Goal: Task Accomplishment & Management: Use online tool/utility

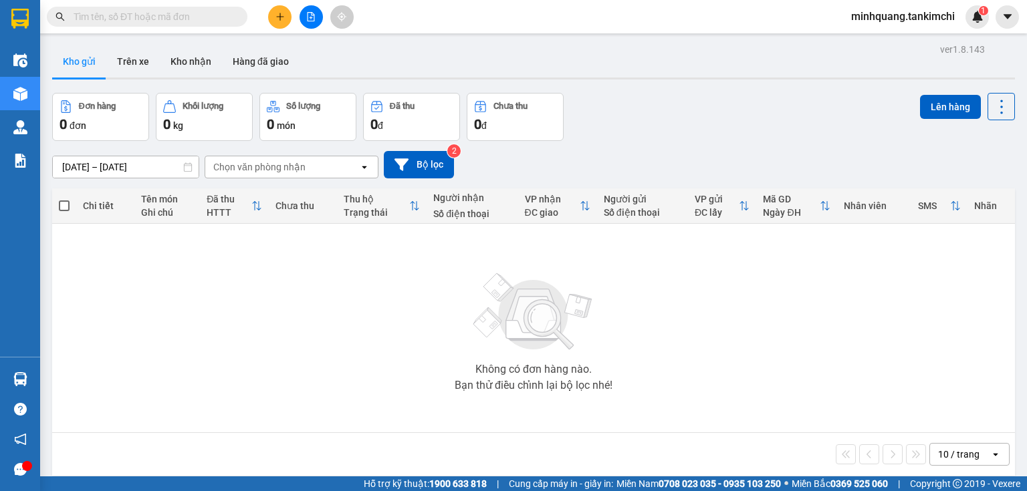
click at [195, 23] on input "text" at bounding box center [153, 16] width 158 height 15
click at [192, 11] on input "text" at bounding box center [153, 16] width 158 height 15
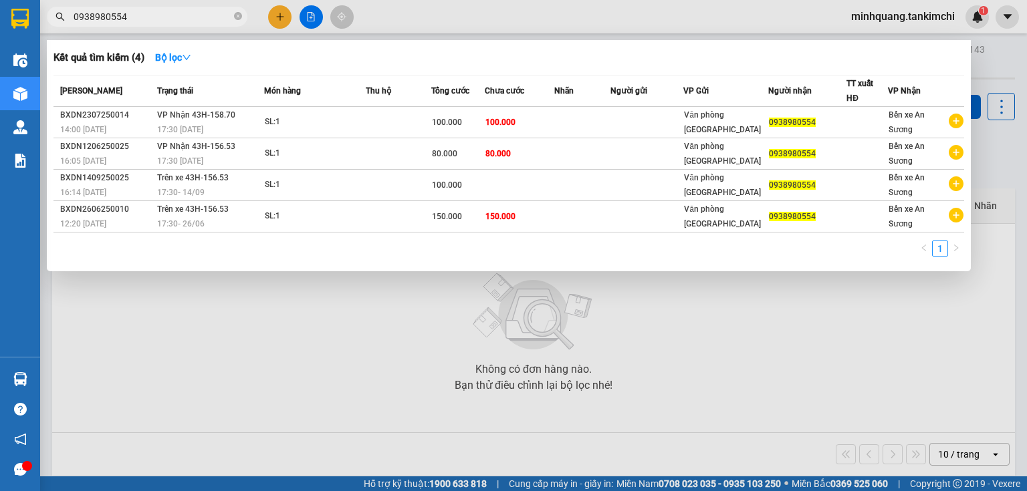
click at [197, 17] on input "0938980554" at bounding box center [153, 16] width 158 height 15
click at [195, 21] on input "0938980554" at bounding box center [153, 16] width 158 height 15
click at [215, 13] on input "0938980554" at bounding box center [153, 16] width 158 height 15
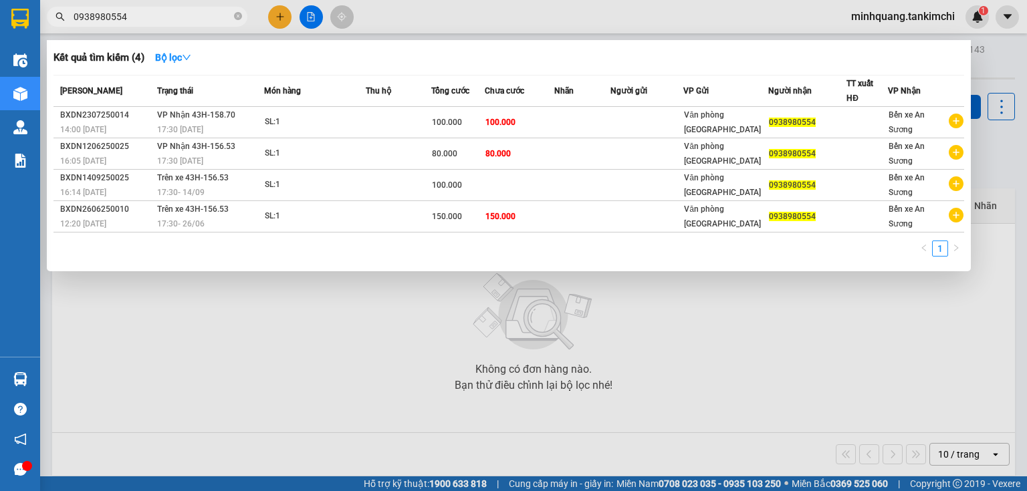
click at [215, 13] on input "0938980554" at bounding box center [153, 16] width 158 height 15
type input "0938980554"
click at [237, 19] on icon "close-circle" at bounding box center [238, 16] width 8 height 8
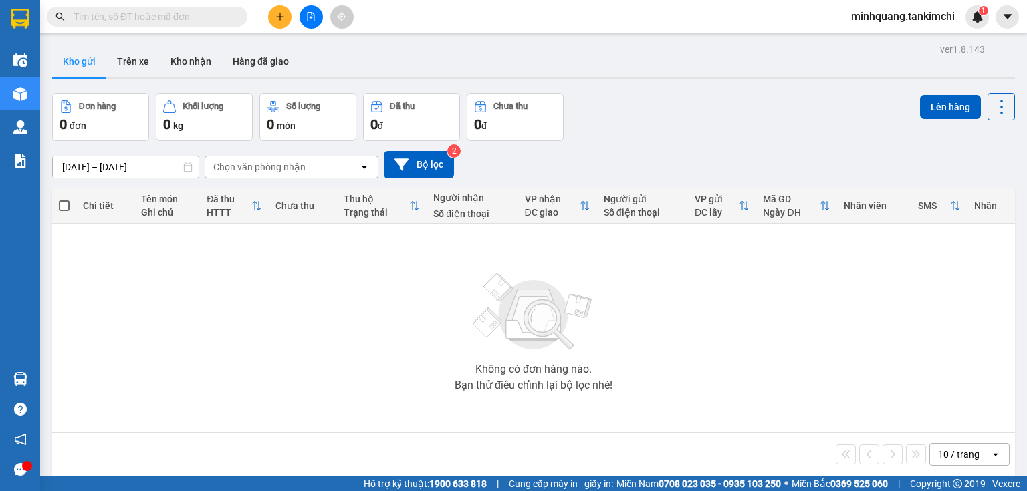
click at [205, 15] on input "text" at bounding box center [153, 16] width 158 height 15
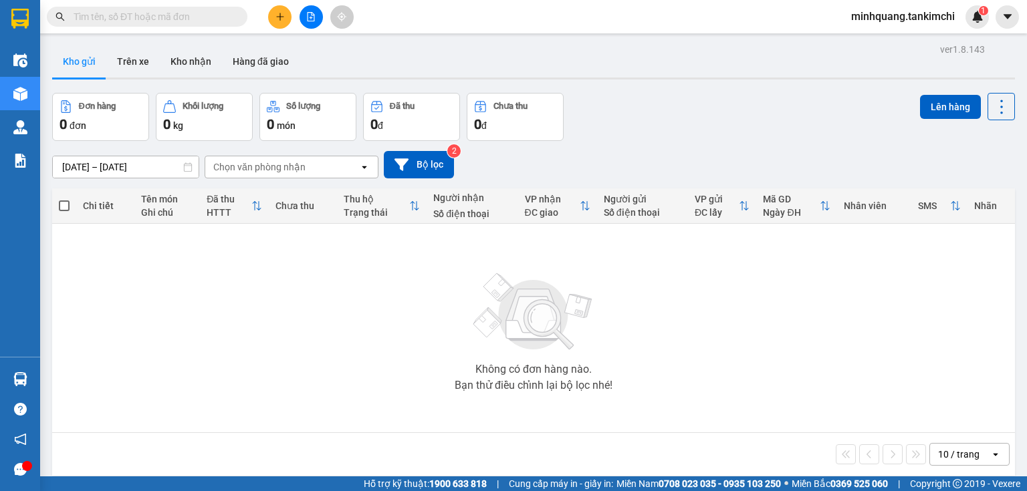
click at [206, 15] on input "text" at bounding box center [153, 16] width 158 height 15
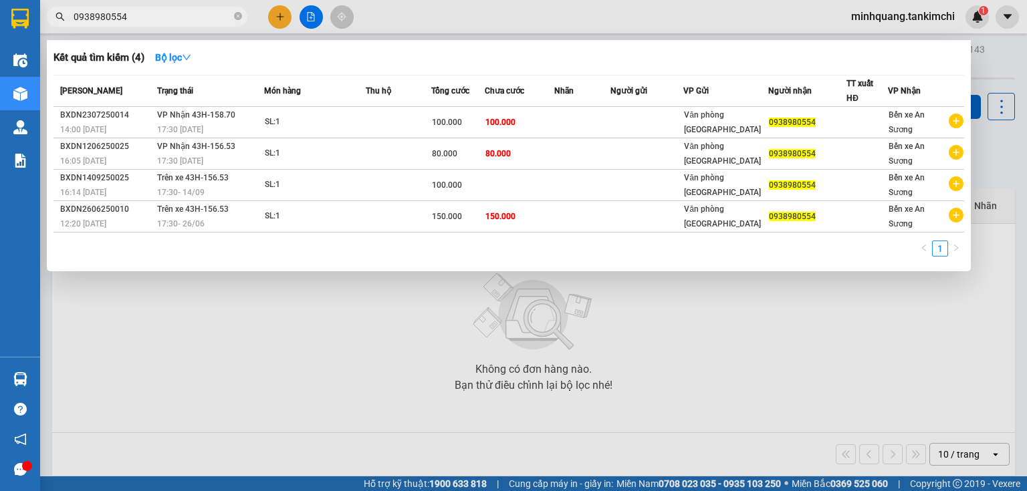
click at [182, 21] on input "0938980554" at bounding box center [153, 16] width 158 height 15
type input "0"
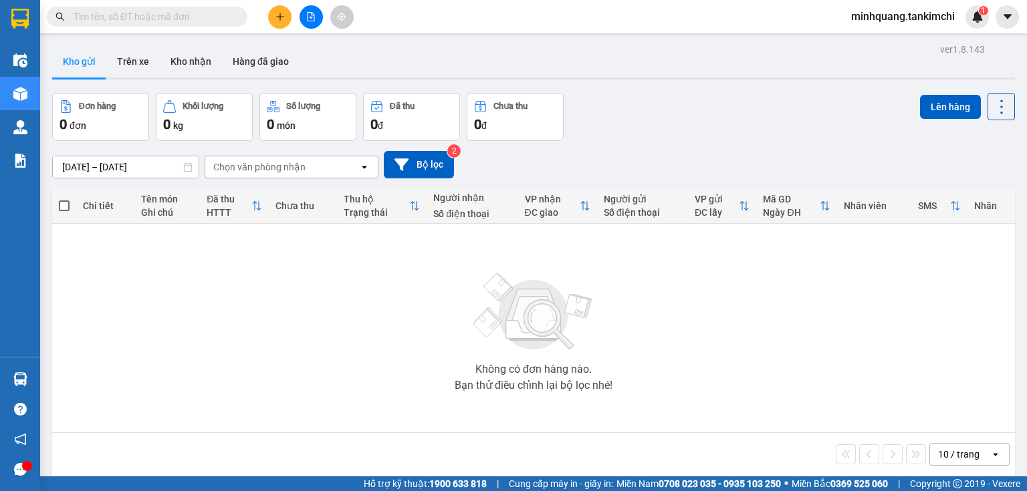
click at [189, 16] on input "text" at bounding box center [153, 16] width 158 height 15
click at [172, 19] on input "text" at bounding box center [153, 16] width 158 height 15
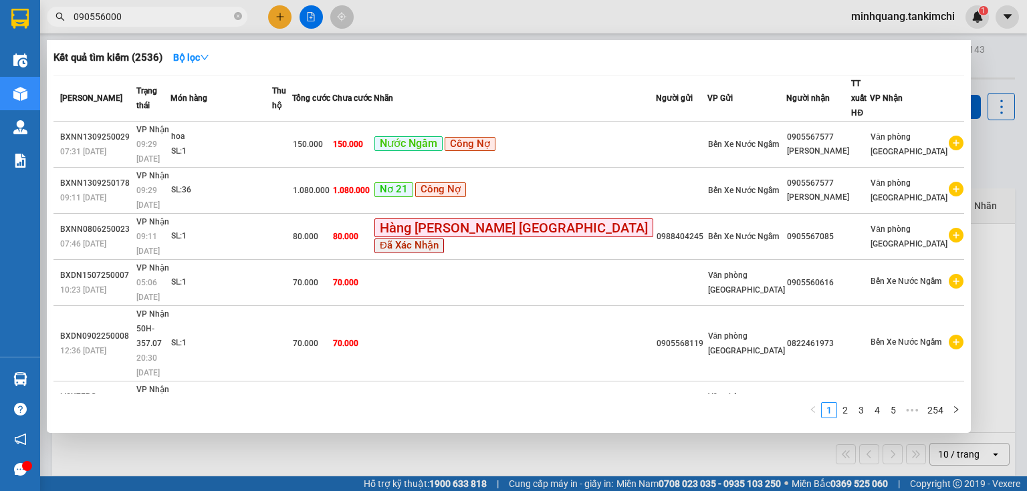
type input "0905560009"
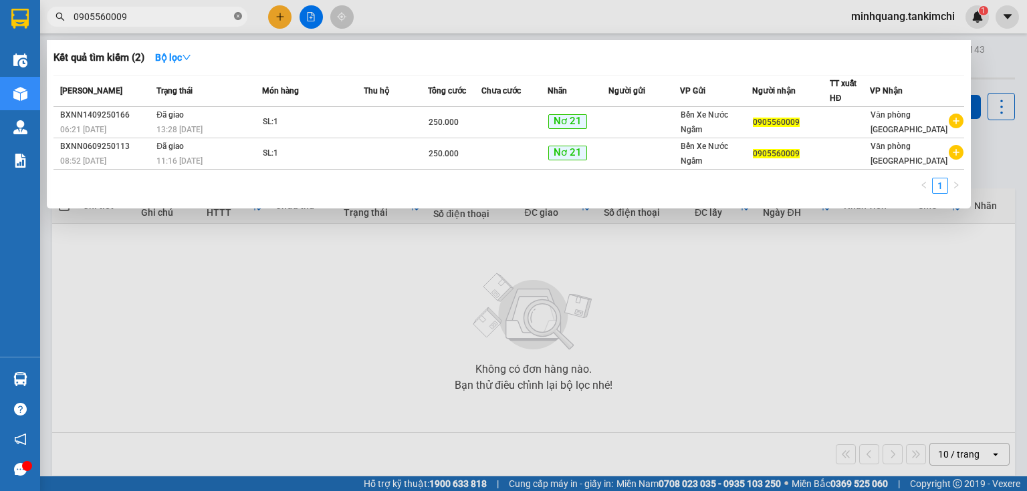
click at [240, 12] on icon "close-circle" at bounding box center [238, 16] width 8 height 8
